Goal: Transaction & Acquisition: Download file/media

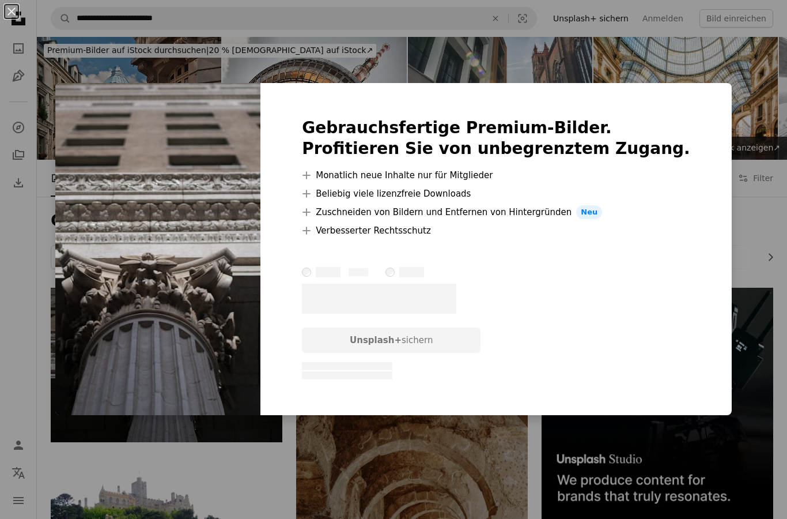
scroll to position [78, 0]
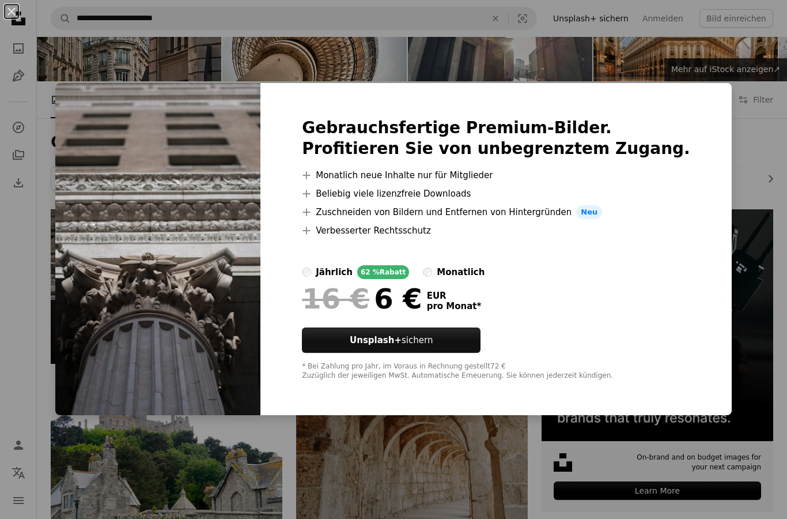
click at [489, 30] on div "An X shape Gebrauchsfertige Premium-Bilder. Profitieren Sie von unbegrenztem Zu…" at bounding box center [393, 259] width 787 height 519
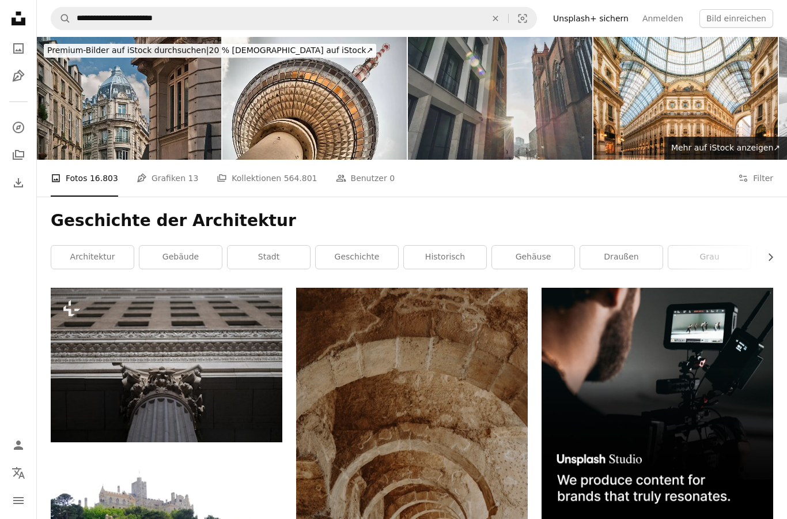
click at [539, 122] on img at bounding box center [500, 98] width 184 height 123
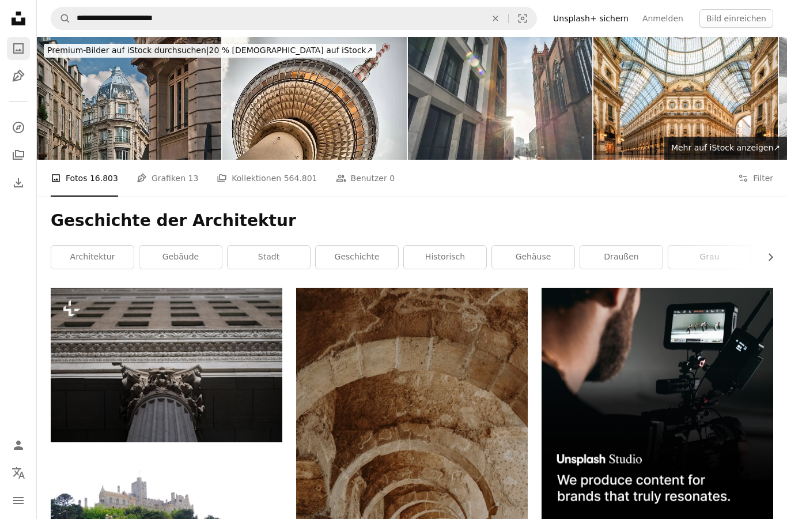
click at [12, 54] on icon "A photo" at bounding box center [19, 48] width 14 height 14
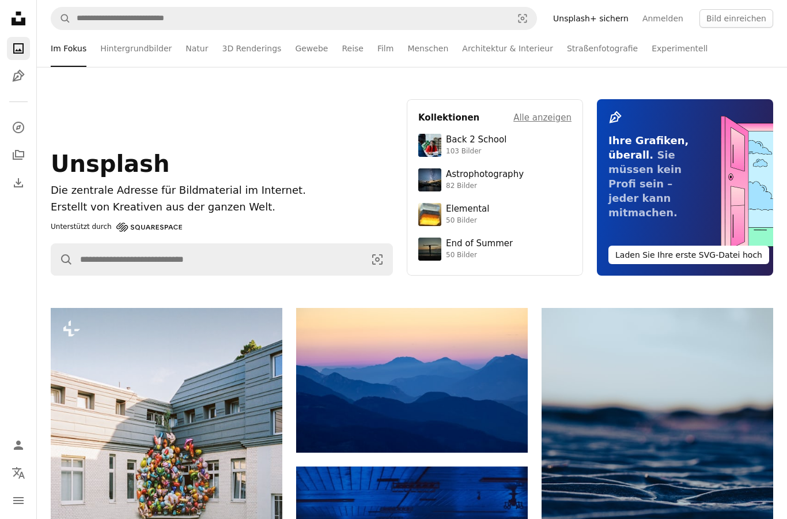
click at [161, 275] on div "Unsplash Die zentrale Adresse für Bildmaterial im Internet. Erstellt von Kreati…" at bounding box center [412, 187] width 750 height 241
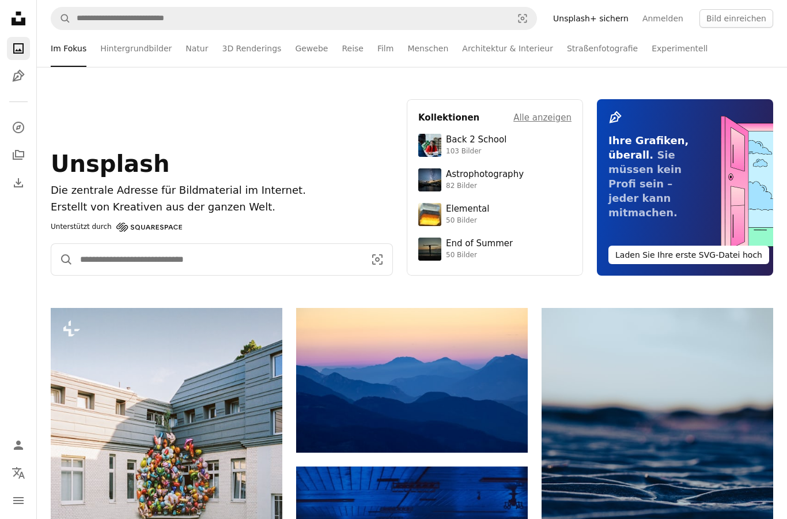
click at [165, 260] on input "Finden Sie Bildmaterial auf der ganzen Webseite" at bounding box center [217, 259] width 289 height 31
type input "**********"
click at [62, 259] on button "A magnifying glass" at bounding box center [62, 259] width 22 height 31
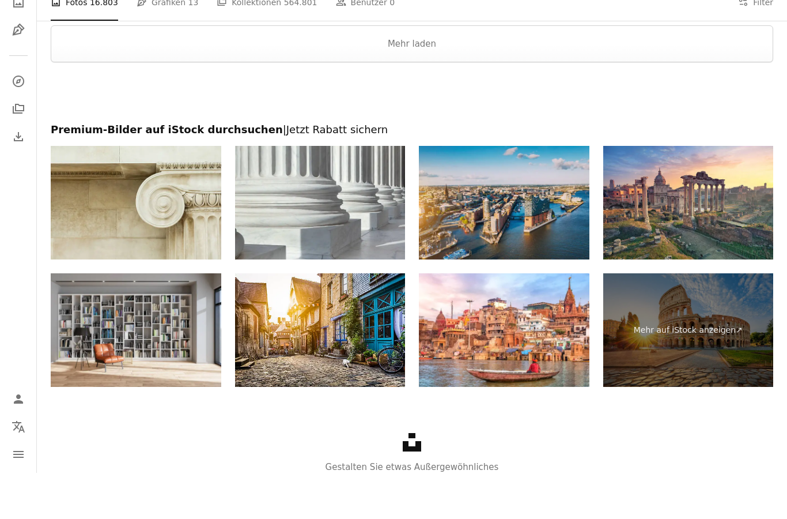
scroll to position [1819, 0]
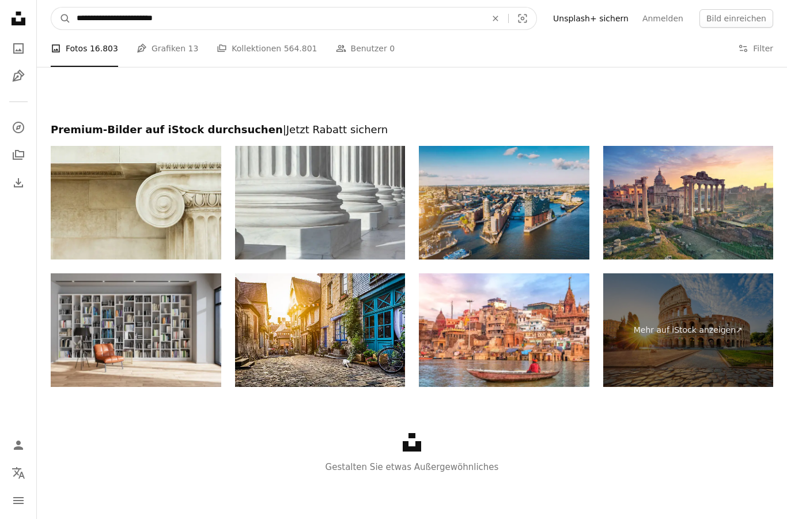
click at [139, 19] on input "**********" at bounding box center [277, 18] width 412 height 22
type input "**********"
click at [61, 18] on button "A magnifying glass" at bounding box center [61, 18] width 20 height 22
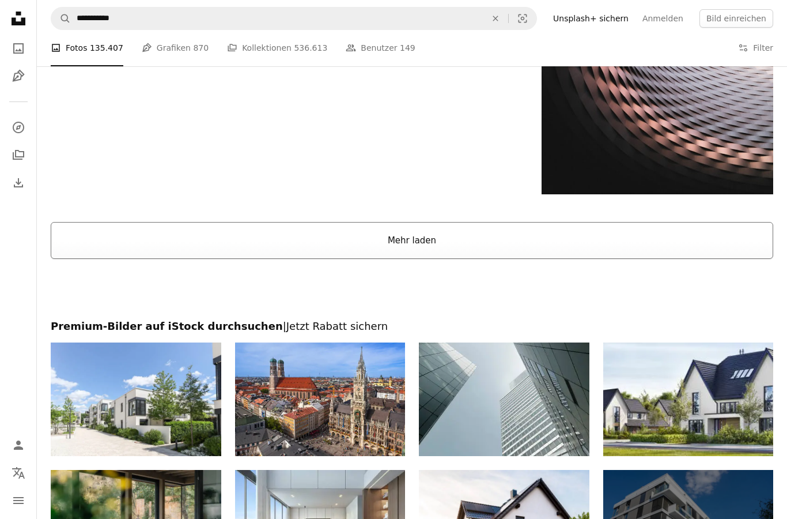
scroll to position [1932, 0]
click at [383, 232] on button "Mehr laden" at bounding box center [412, 240] width 723 height 37
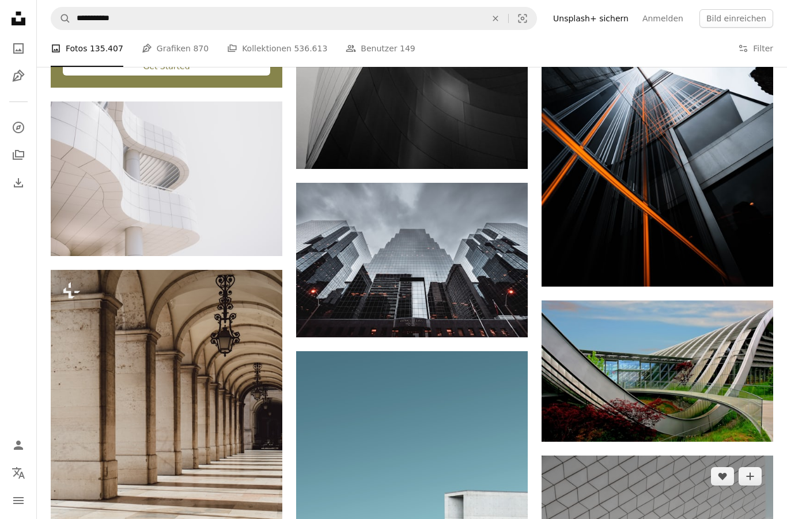
scroll to position [2441, 0]
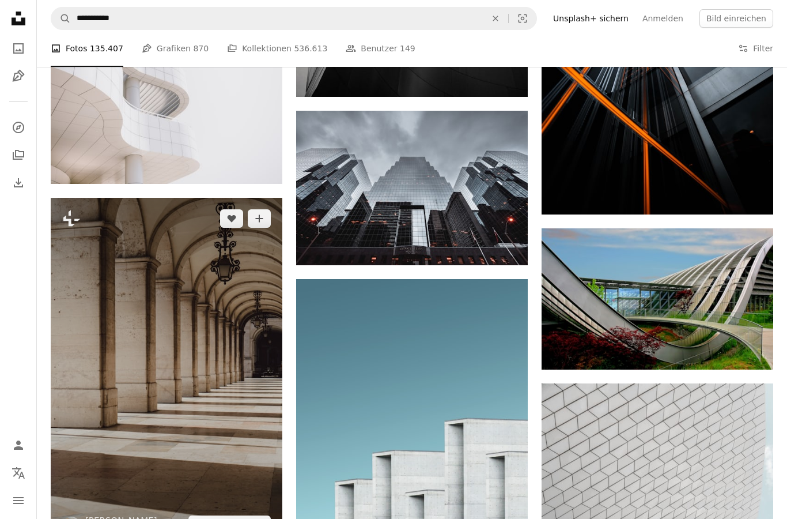
click at [228, 368] on img at bounding box center [167, 372] width 232 height 348
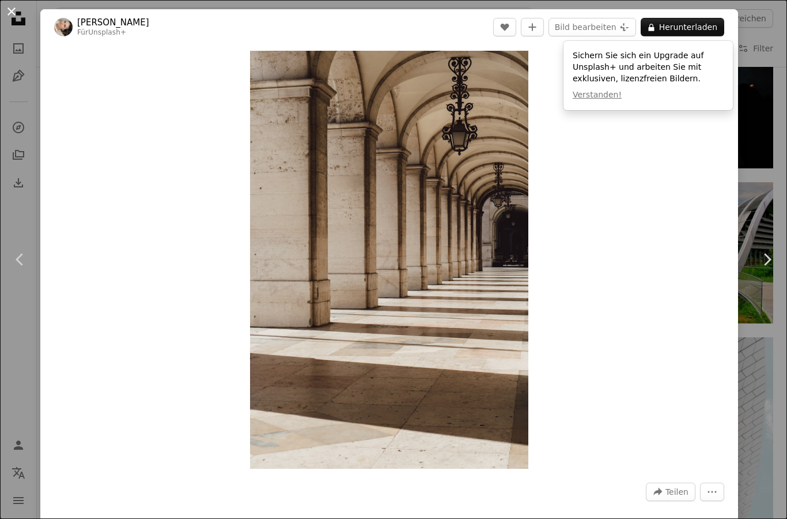
click at [12, 17] on button "An X shape" at bounding box center [12, 12] width 14 height 14
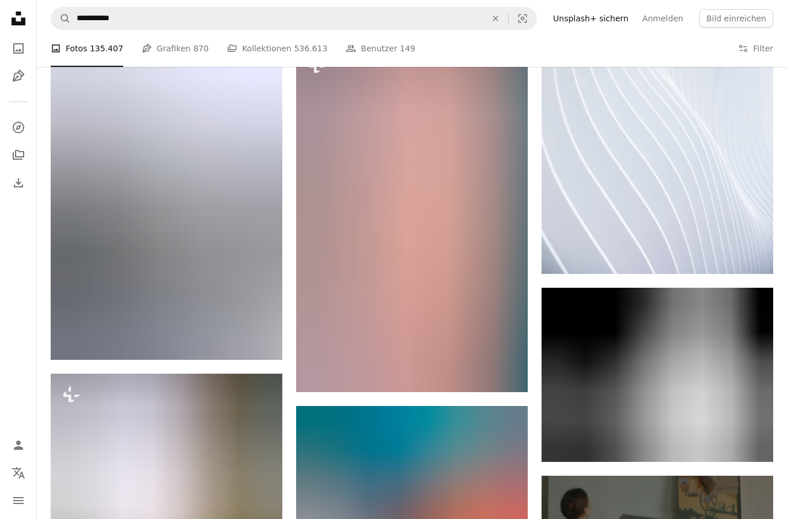
scroll to position [3738, 0]
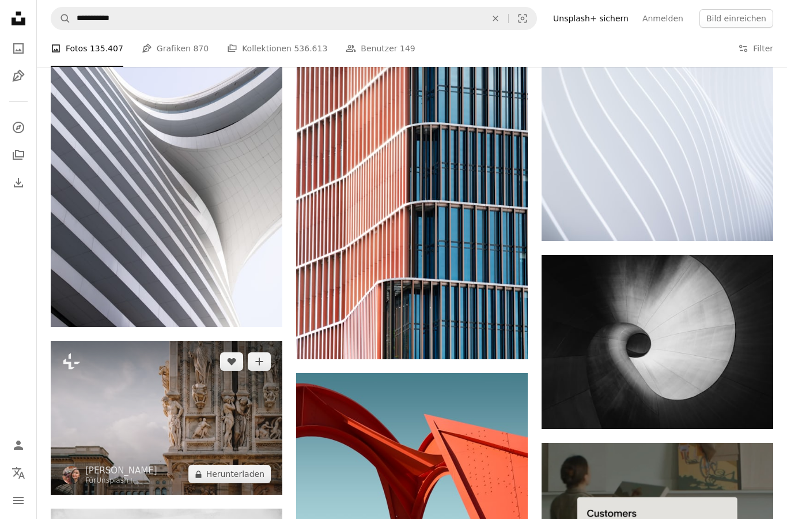
click at [138, 417] on img at bounding box center [167, 418] width 232 height 154
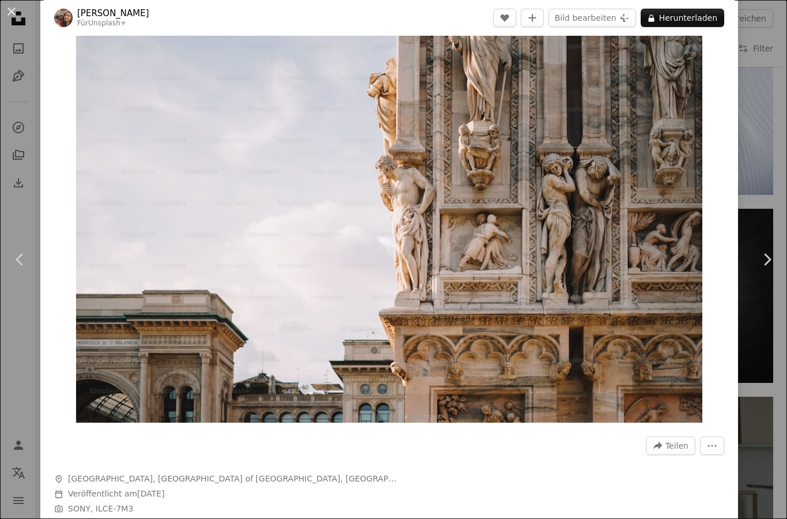
scroll to position [44, 0]
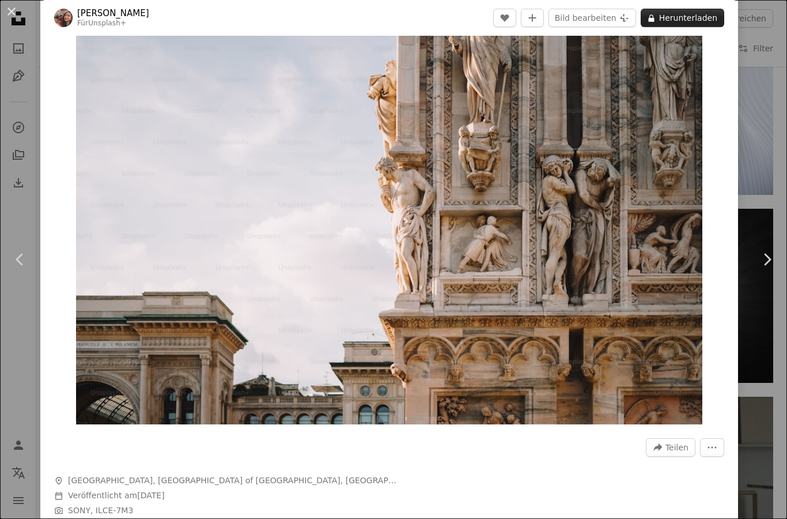
click at [675, 21] on button "A lock Herunterladen" at bounding box center [683, 18] width 84 height 18
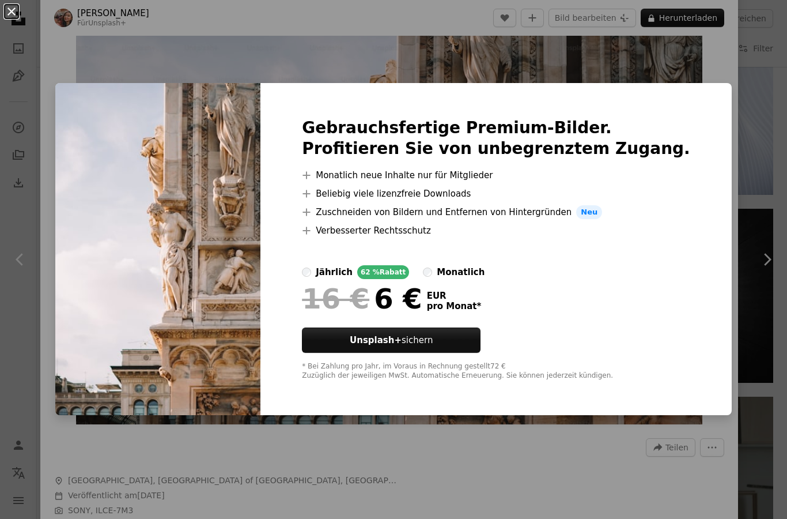
click at [7, 14] on button "An X shape" at bounding box center [12, 12] width 14 height 14
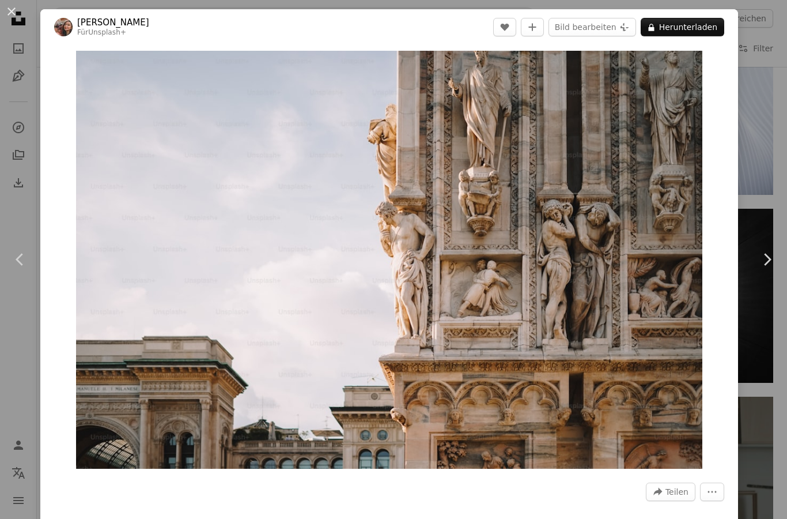
click at [15, 10] on button "An X shape" at bounding box center [12, 12] width 14 height 14
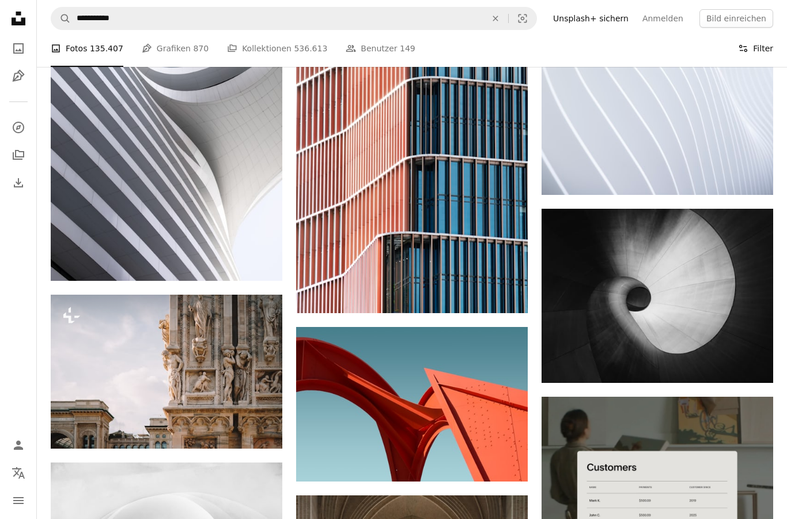
click at [752, 58] on button "Filters Filter" at bounding box center [755, 48] width 35 height 37
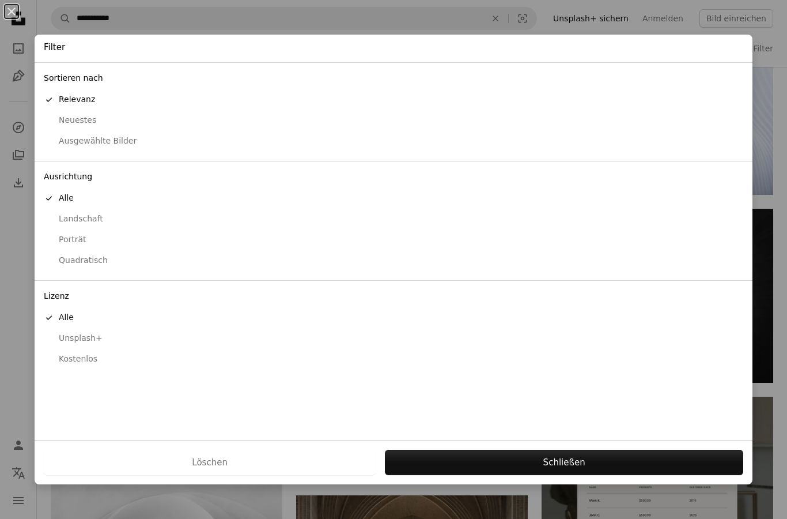
click at [73, 353] on div "Kostenlos" at bounding box center [394, 359] width 700 height 12
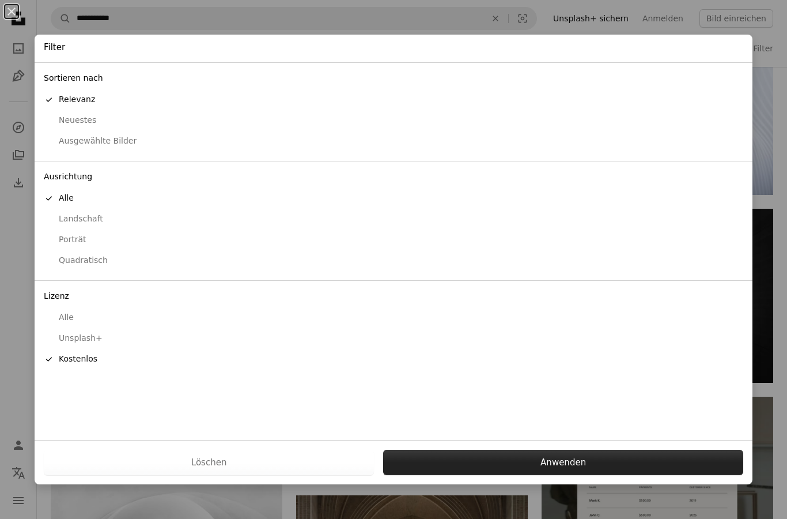
click at [546, 459] on button "Anwenden" at bounding box center [563, 462] width 360 height 25
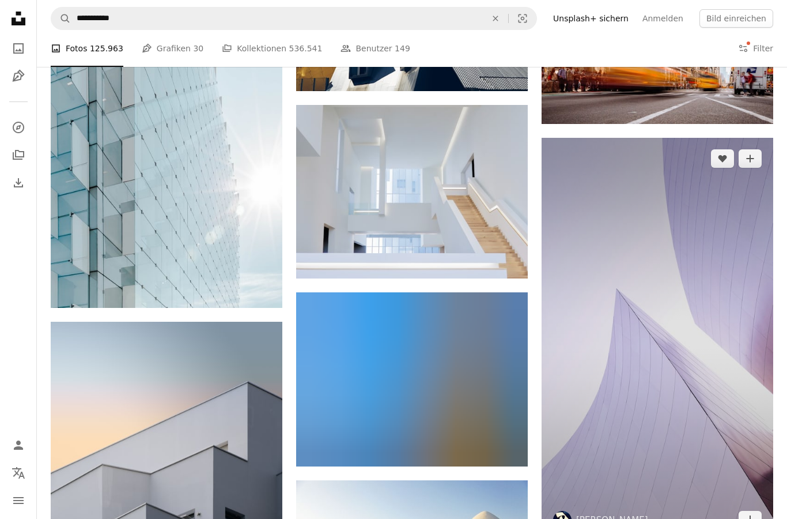
scroll to position [7871, 0]
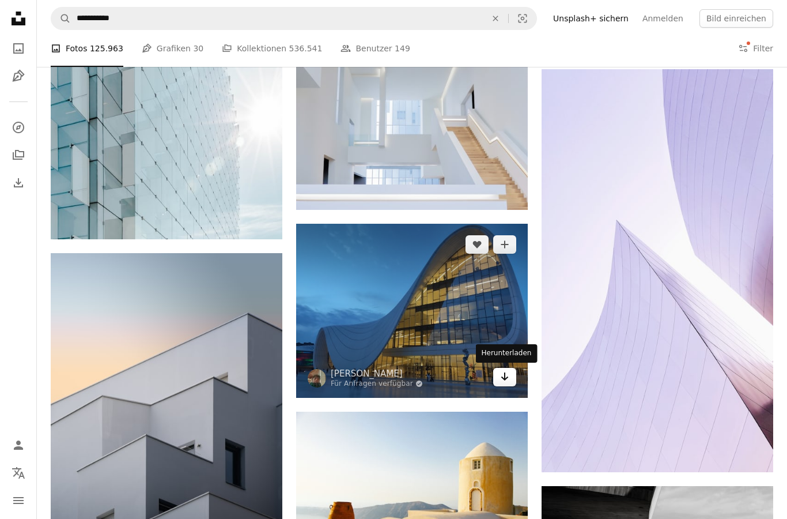
click at [500, 377] on link "Arrow pointing down" at bounding box center [504, 377] width 23 height 18
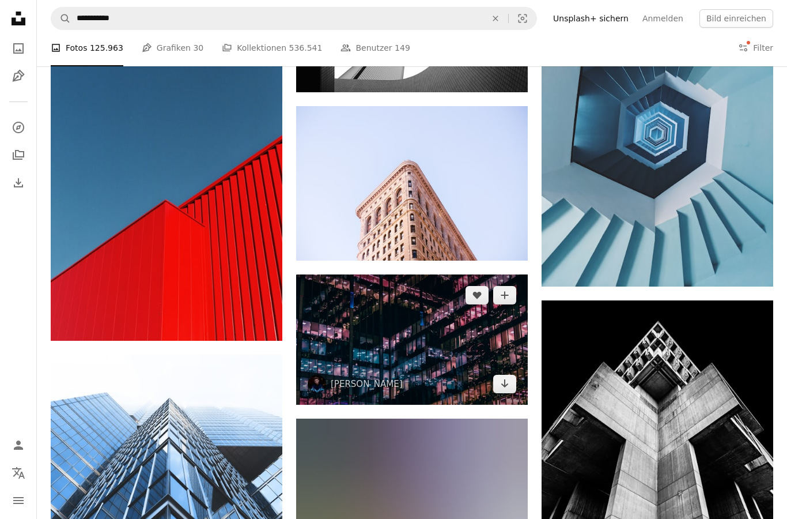
scroll to position [10727, 0]
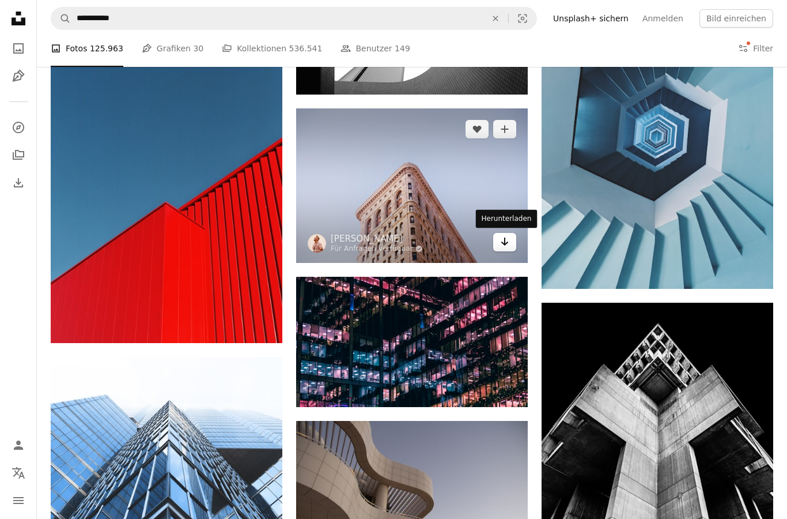
click at [499, 241] on link "Arrow pointing down" at bounding box center [504, 242] width 23 height 18
click at [499, 247] on link "Arrow pointing down" at bounding box center [504, 242] width 23 height 18
